Goal: Register for event/course

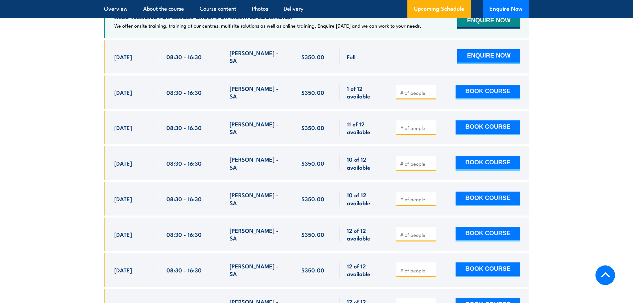
scroll to position [1097, 0]
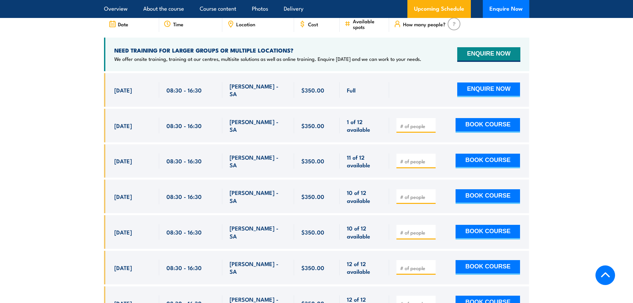
click at [409, 158] on input "number" at bounding box center [416, 161] width 33 height 7
click at [420, 154] on div at bounding box center [416, 161] width 39 height 15
click at [420, 158] on input "1" at bounding box center [416, 161] width 33 height 7
type input "2"
click at [420, 158] on input "2" at bounding box center [416, 161] width 33 height 7
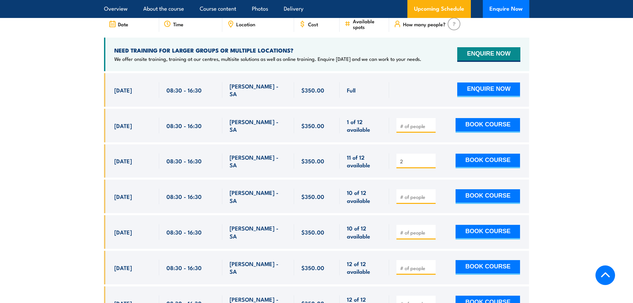
scroll to position [1130, 0]
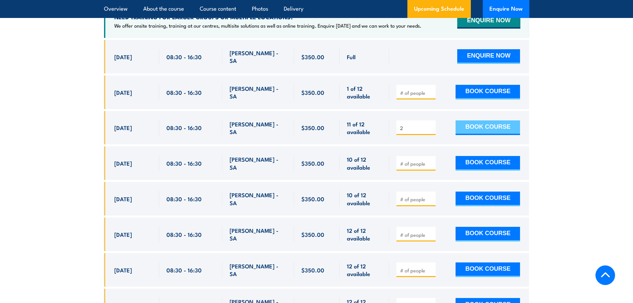
click at [420, 120] on button "BOOK COURSE" at bounding box center [488, 127] width 64 height 15
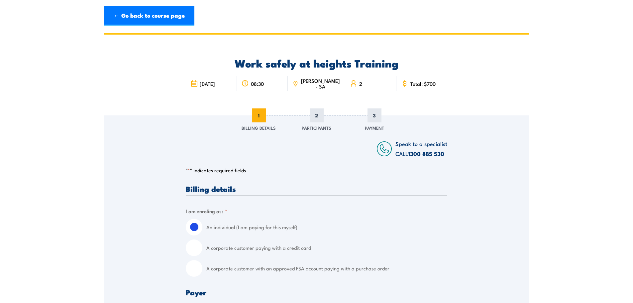
scroll to position [66, 0]
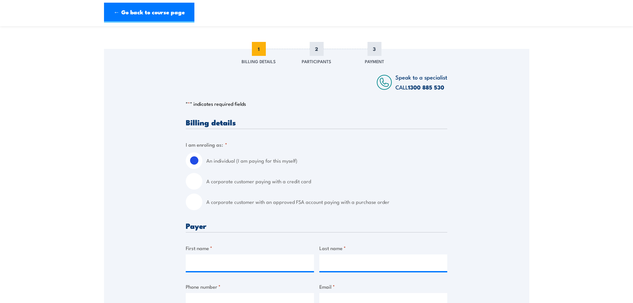
click at [197, 177] on input "A corporate customer paying with a credit card" at bounding box center [194, 181] width 17 height 17
radio input "true"
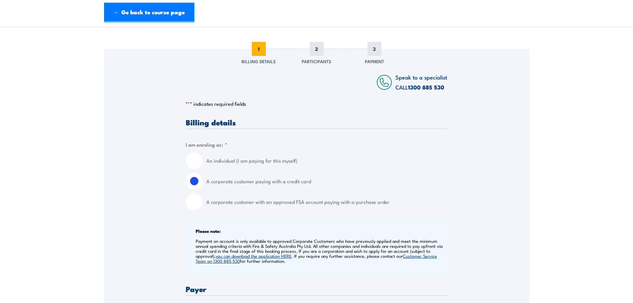
scroll to position [199, 0]
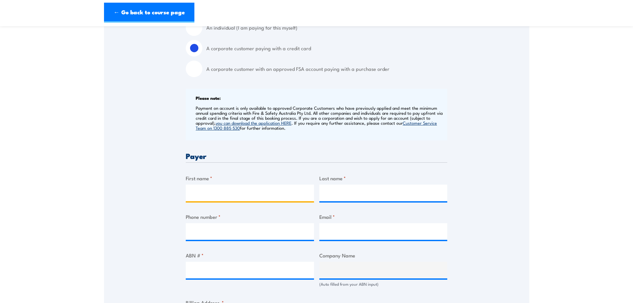
click at [207, 184] on input "First name *" at bounding box center [250, 192] width 128 height 17
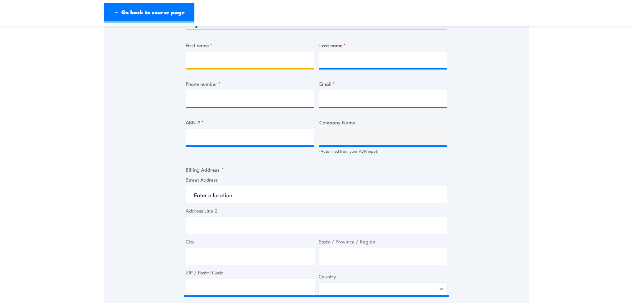
scroll to position [266, 0]
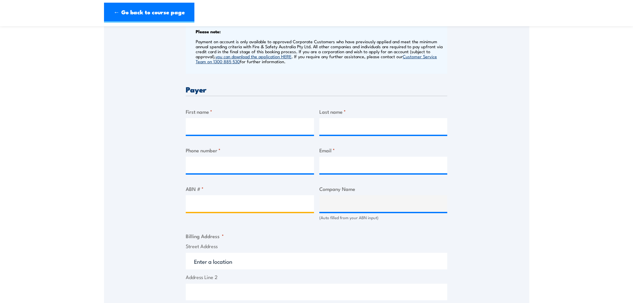
click at [249, 200] on input "ABN # *" at bounding box center [250, 203] width 128 height 17
paste input "16 096 753 010"
type input "16 096 753 010"
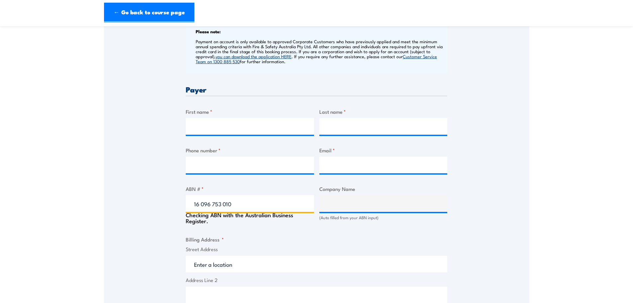
type input "XAVIER COLLEGE"
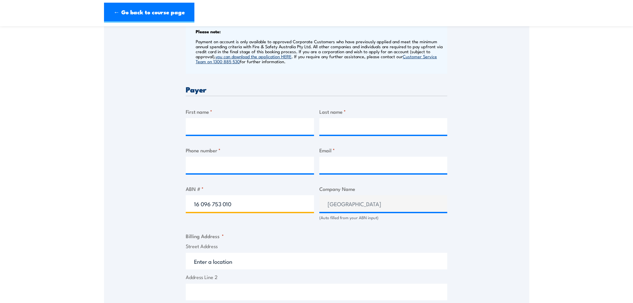
type input "16 096 753 010"
click at [334, 169] on input "Email *" at bounding box center [383, 165] width 128 height 17
click at [211, 159] on input "Phone number *" at bounding box center [250, 165] width 128 height 17
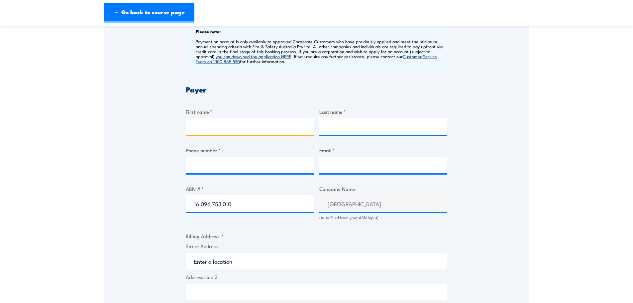
click at [223, 123] on input "First name *" at bounding box center [250, 126] width 128 height 17
click at [276, 128] on input "First name *" at bounding box center [250, 126] width 128 height 17
type input "e"
type input "Elizabeth"
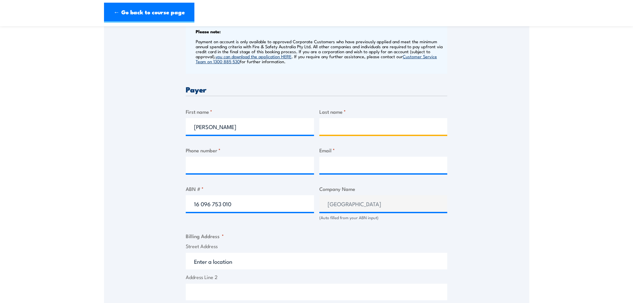
type input "p"
type input "Polljonker"
click at [250, 164] on input "Phone number *" at bounding box center [250, 165] width 128 height 17
click at [227, 160] on input "Phone number *" at bounding box center [250, 165] width 128 height 17
paste input "08 8521 4500"
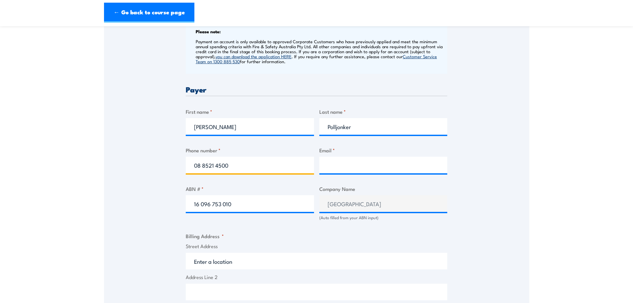
type input "08 8521 4500"
click at [340, 164] on input "Email *" at bounding box center [383, 165] width 128 height 17
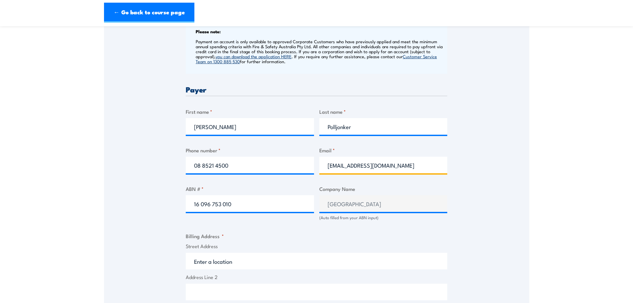
scroll to position [332, 0]
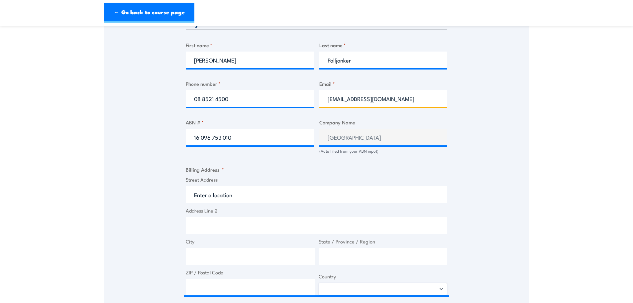
type input "hradmin@xavier.catholic.edu.au"
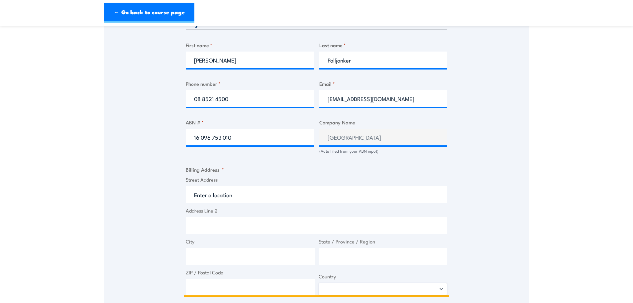
click at [233, 192] on input "Street Address" at bounding box center [317, 194] width 262 height 17
click at [259, 199] on input "Street Address" at bounding box center [317, 194] width 262 height 17
paste input "1 Kentish Road"
type input "1 Kentish Road"
click at [227, 221] on input "Address Line 2" at bounding box center [317, 225] width 262 height 17
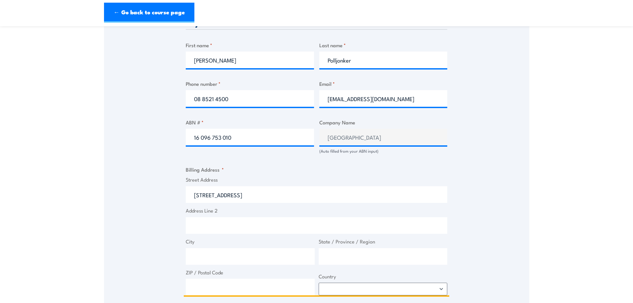
click at [211, 260] on input "City" at bounding box center [250, 256] width 129 height 17
type input "Gawler Belt"
click at [333, 255] on input "State / Province / Region" at bounding box center [383, 256] width 129 height 17
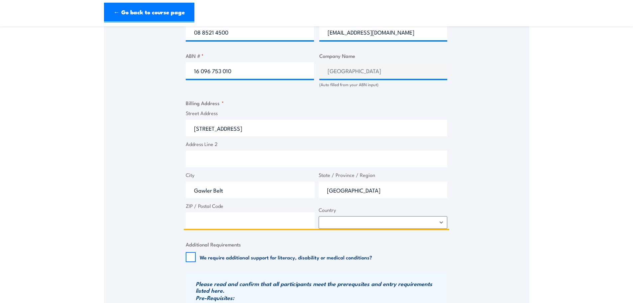
type input "South Australia"
click at [243, 220] on input "ZIP / Postal Code" at bounding box center [250, 220] width 129 height 17
click at [278, 219] on input "ZIP / Postal Code" at bounding box center [250, 220] width 129 height 17
type input "5118"
click at [343, 220] on select "Afghanistan Albania Algeria American Samoa Andorra Angola Anguilla Antarctica A…" at bounding box center [383, 222] width 129 height 13
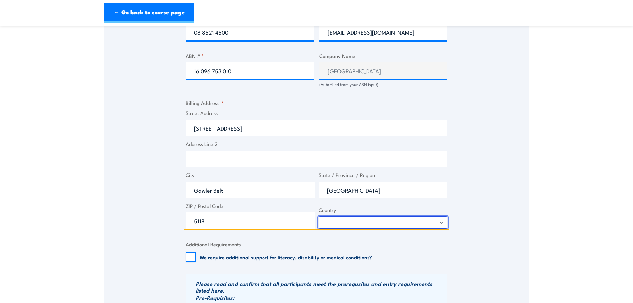
select select "Australia"
click at [319, 216] on select "Afghanistan Albania Algeria American Samoa Andorra Angola Anguilla Antarctica A…" at bounding box center [383, 222] width 129 height 13
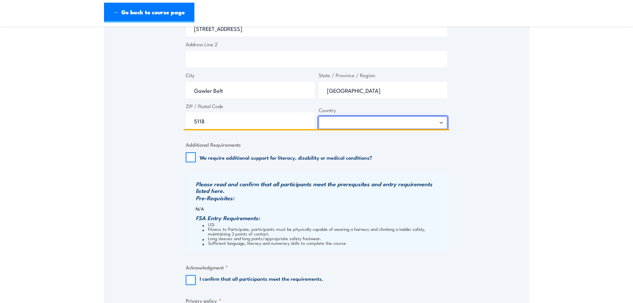
scroll to position [532, 0]
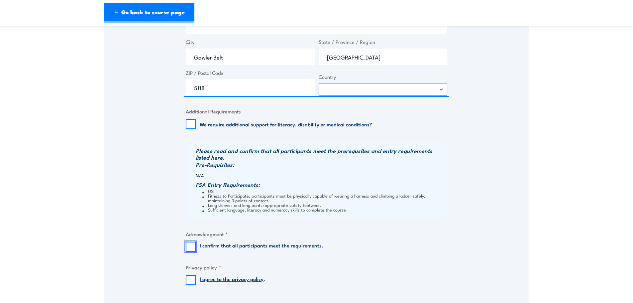
click at [192, 244] on input "I confirm that all participants meet the requirements." at bounding box center [191, 247] width 10 height 10
checkbox input "true"
click at [189, 279] on input "I agree to the privacy policy ." at bounding box center [191, 280] width 10 height 10
checkbox input "true"
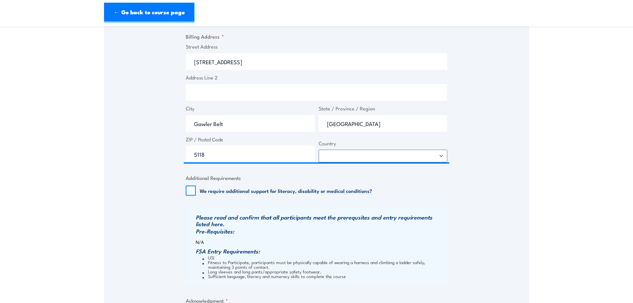
scroll to position [565, 0]
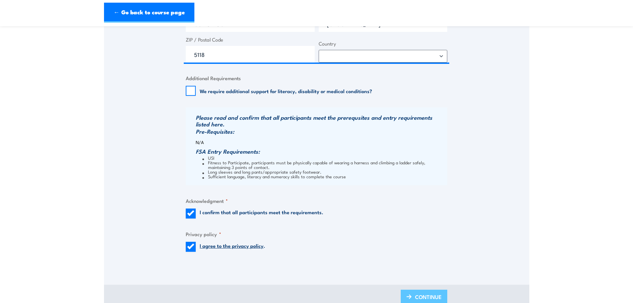
click at [420, 289] on span "CONTINUE" at bounding box center [428, 297] width 27 height 18
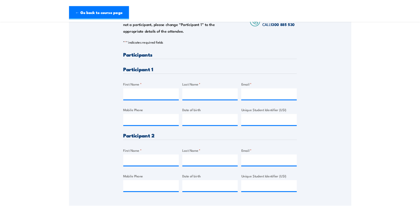
scroll to position [132, 0]
